Goal: Information Seeking & Learning: Learn about a topic

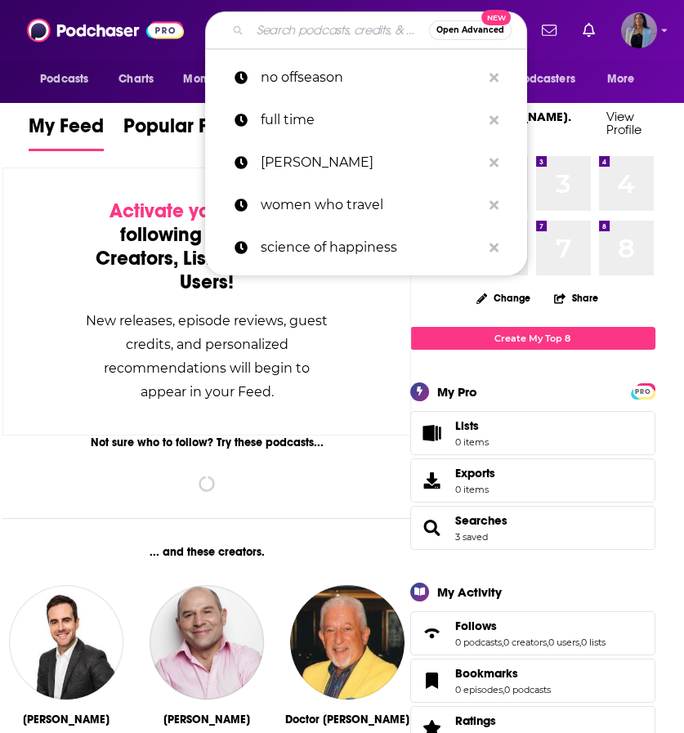
click at [288, 30] on input "Search podcasts, credits, & more..." at bounding box center [339, 30] width 179 height 26
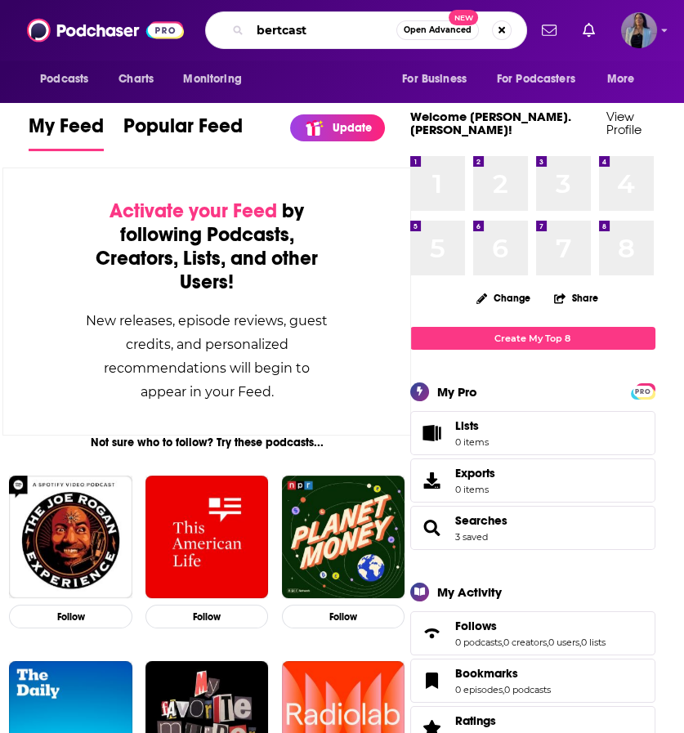
type input "bertcast"
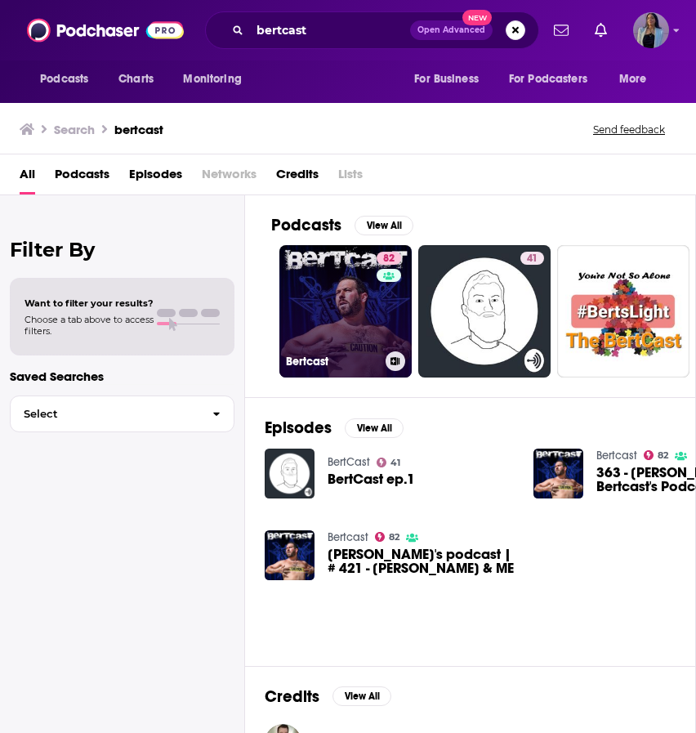
click at [330, 316] on link "82 Bertcast" at bounding box center [345, 311] width 132 height 132
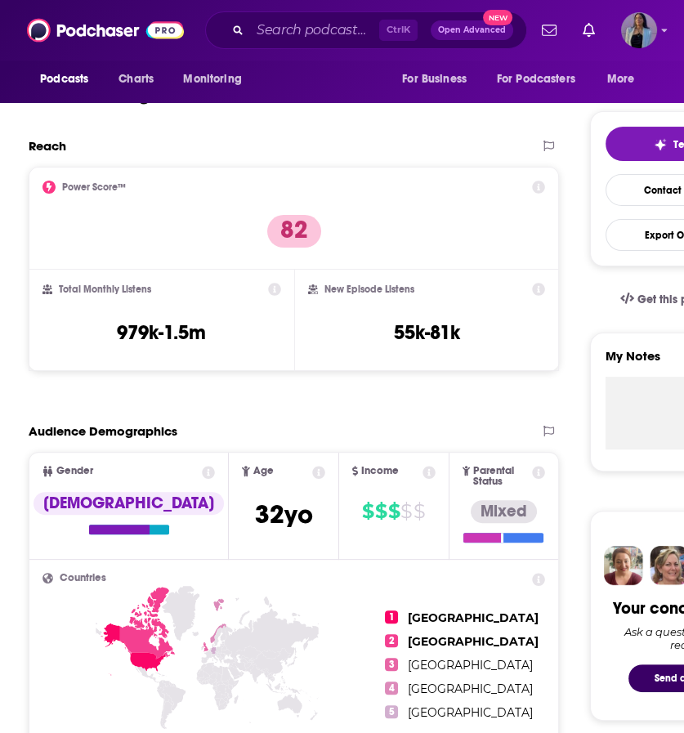
scroll to position [319, 0]
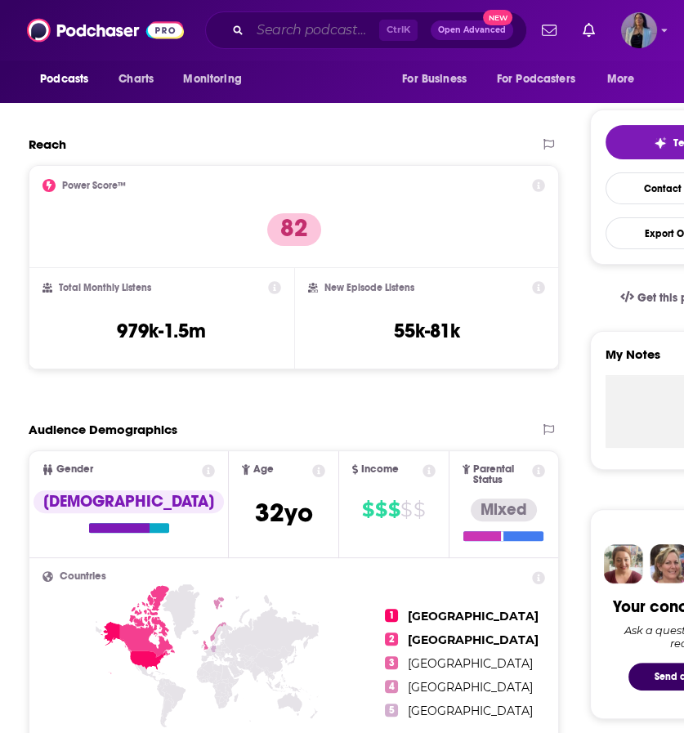
click at [325, 33] on input "Search podcasts, credits, & more..." at bounding box center [314, 30] width 129 height 26
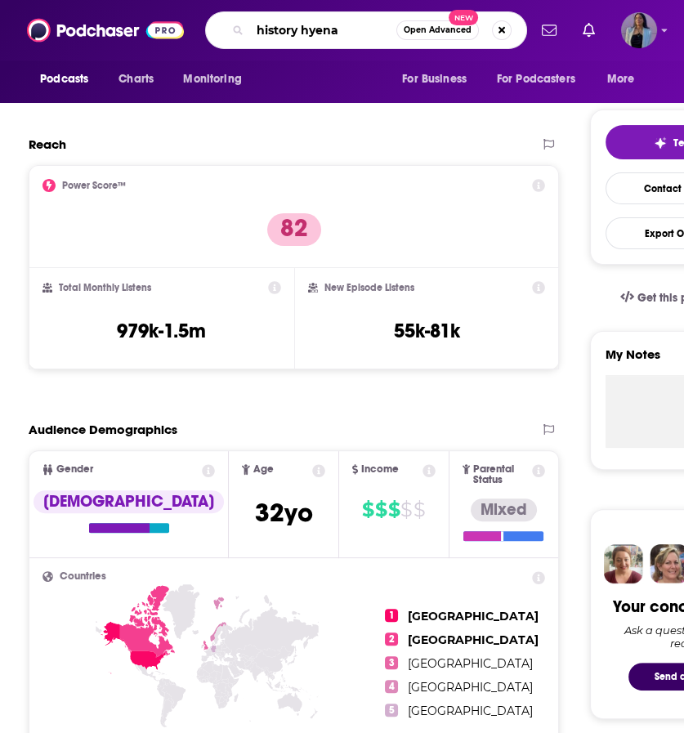
type input "history hyenas"
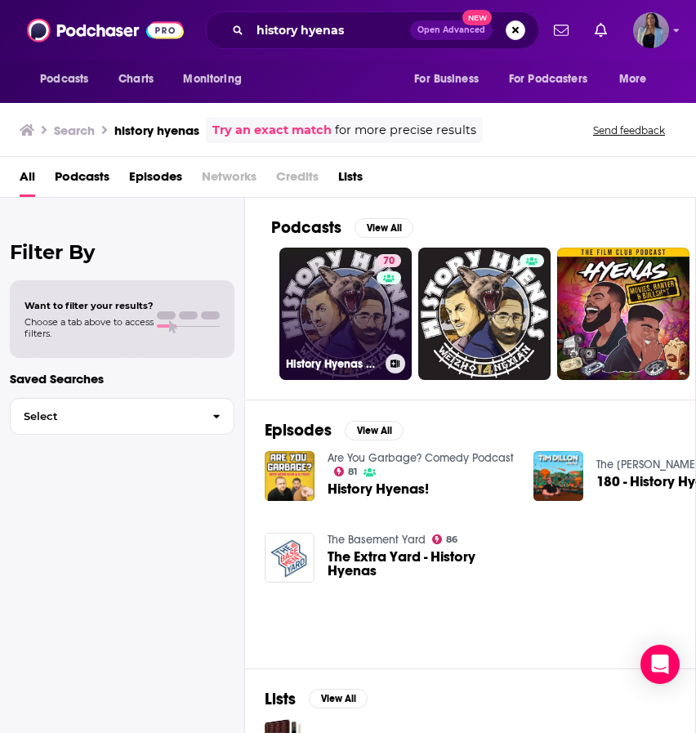
click at [327, 323] on link "70 History Hyenas with [PERSON_NAME] and [PERSON_NAME]" at bounding box center [345, 314] width 132 height 132
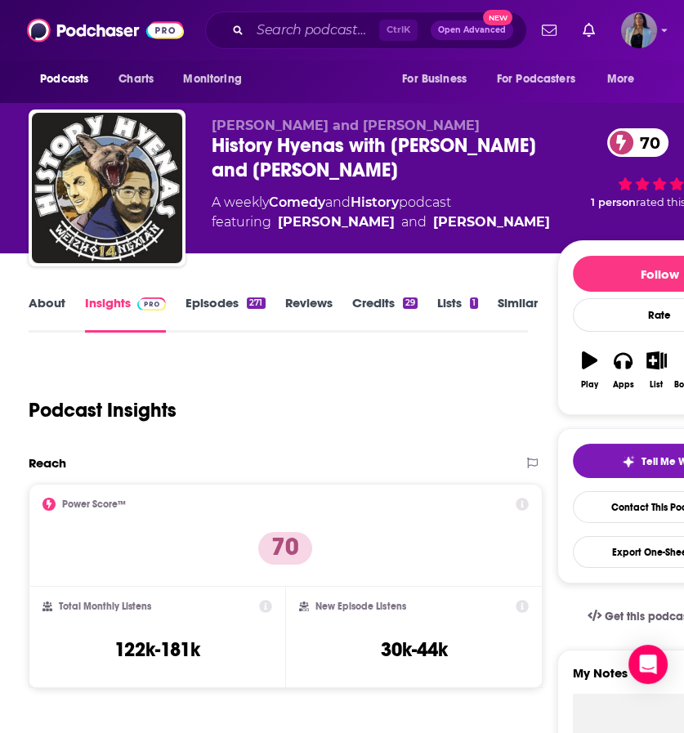
scroll to position [338, 0]
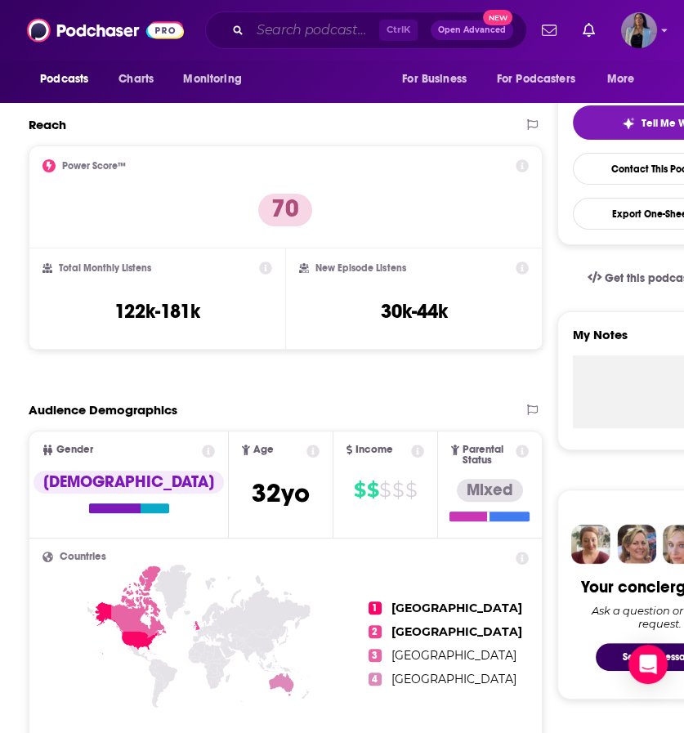
click at [281, 38] on input "Search podcasts, credits, & more..." at bounding box center [314, 30] width 129 height 26
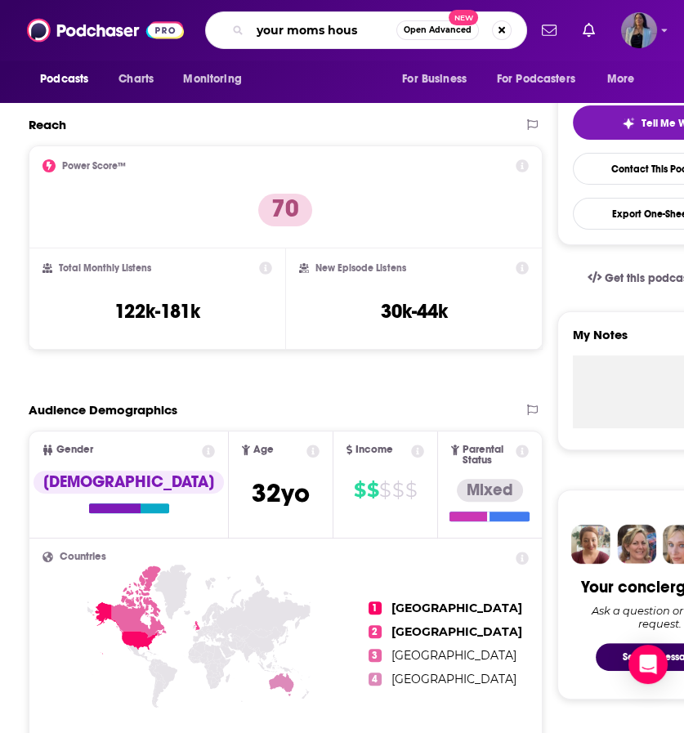
type input "your moms house"
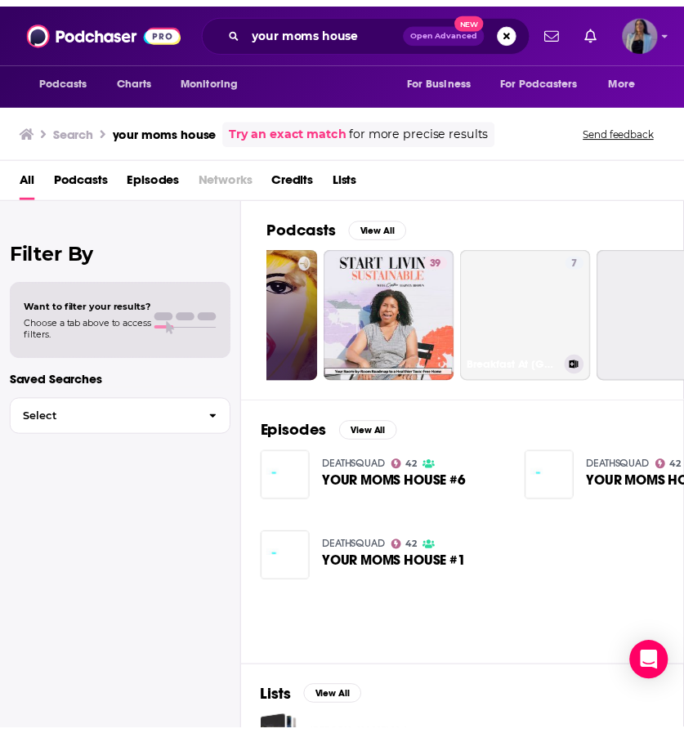
scroll to position [0, 230]
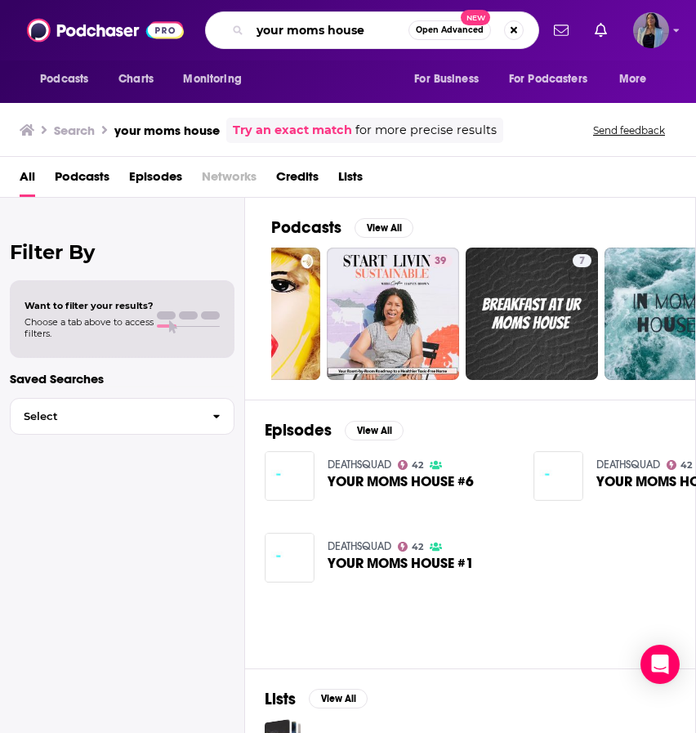
click at [319, 33] on input "your moms house" at bounding box center [329, 30] width 158 height 26
type input "your mom's house"
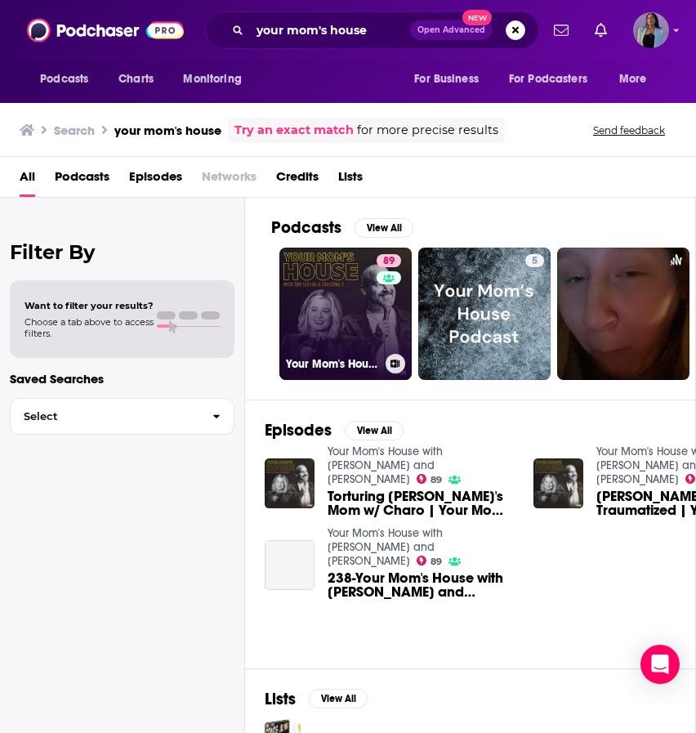
click at [325, 307] on link "89 Your Mom's House with [PERSON_NAME] and [PERSON_NAME]" at bounding box center [345, 314] width 132 height 132
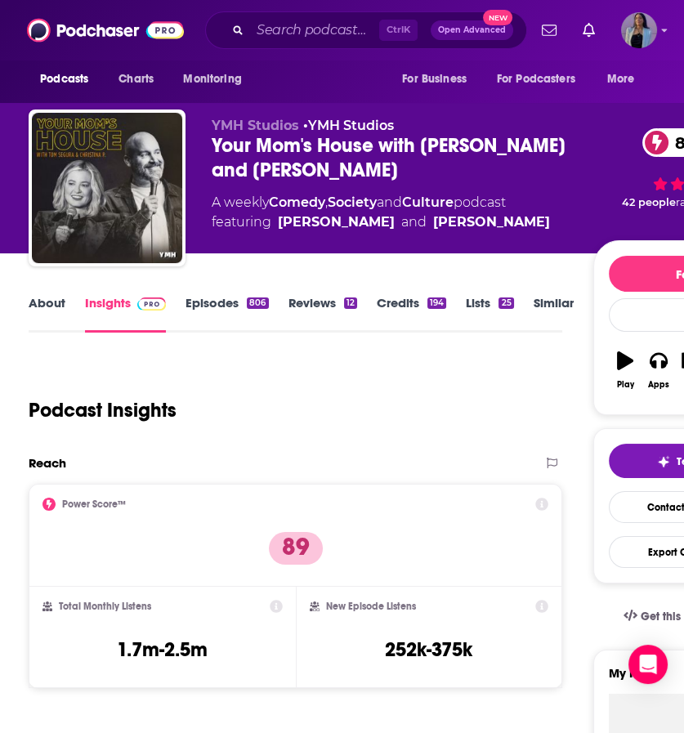
scroll to position [299, 0]
